Goal: Communication & Community: Share content

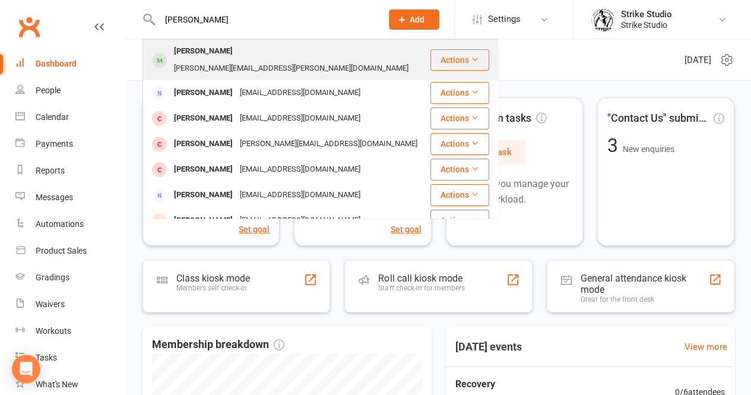
type input "[PERSON_NAME]"
click at [256, 60] on div "[PERSON_NAME][EMAIL_ADDRESS][PERSON_NAME][DOMAIN_NAME]" at bounding box center [291, 68] width 242 height 17
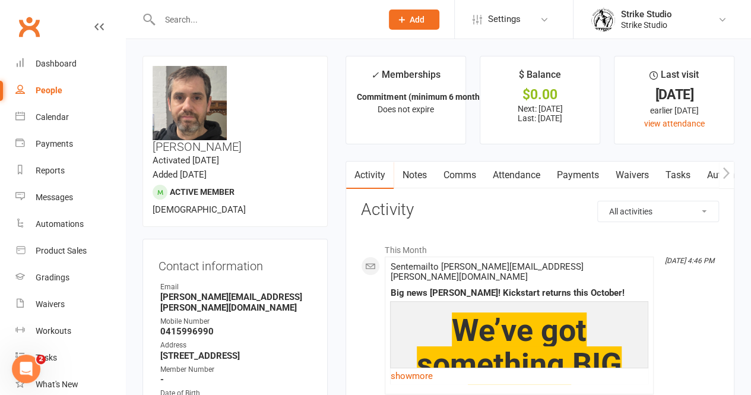
drag, startPoint x: 483, startPoint y: 176, endPoint x: 529, endPoint y: 176, distance: 46.9
click at [484, 176] on link "Comms" at bounding box center [458, 174] width 49 height 27
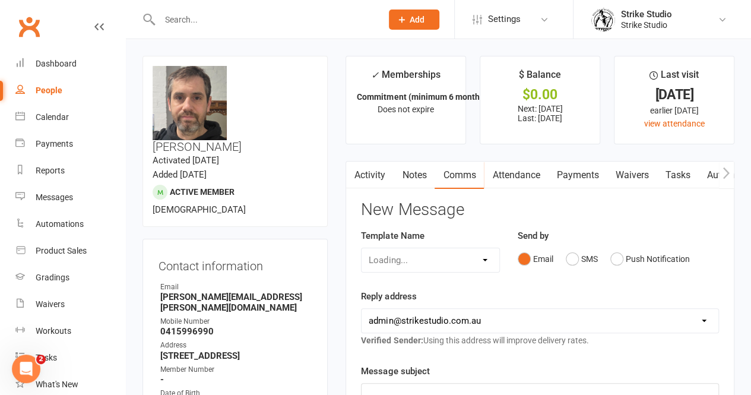
scroll to position [59, 0]
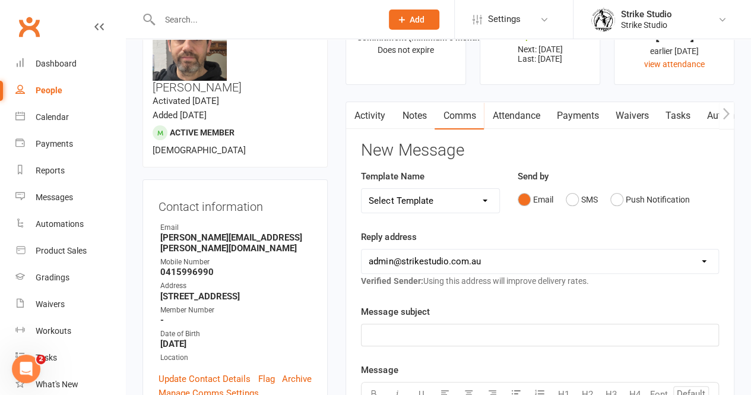
click at [444, 210] on select "Select Template [Email] Aspiring fighters meeting notes [Email] Exciting Opport…" at bounding box center [430, 201] width 138 height 24
select select "82"
click at [361, 189] on select "Select Template [Email] Aspiring fighters meeting notes [Email] Exciting Opport…" at bounding box center [430, 201] width 138 height 24
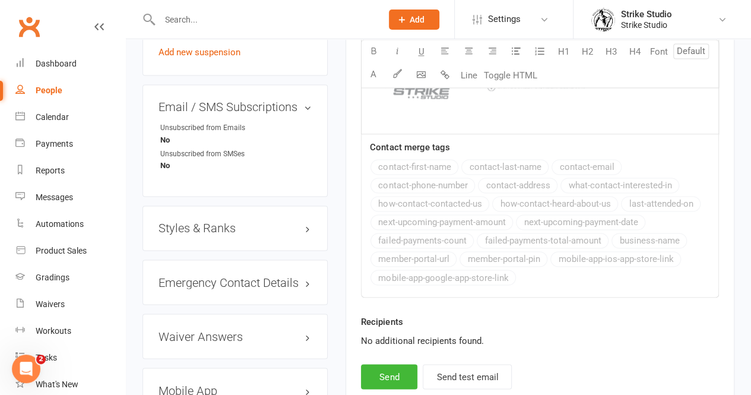
scroll to position [962, 0]
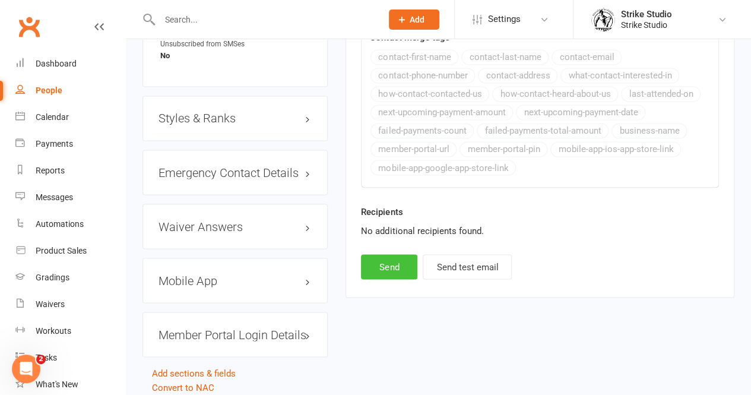
click at [397, 264] on button "Send" at bounding box center [389, 266] width 56 height 25
select select
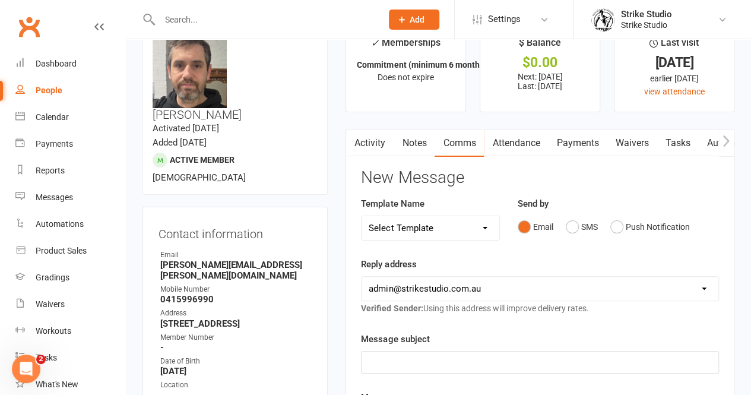
scroll to position [0, 0]
